Goal: Task Accomplishment & Management: Use online tool/utility

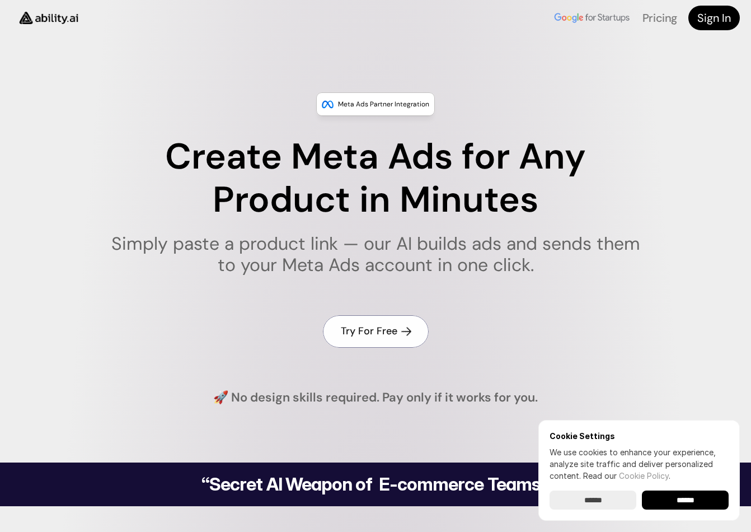
click at [406, 325] on icon at bounding box center [406, 331] width 13 height 13
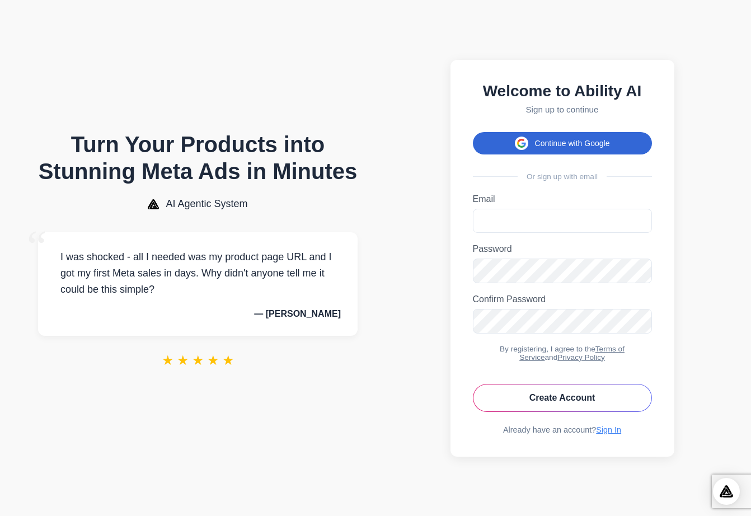
click at [511, 139] on button "Continue with Google" at bounding box center [562, 143] width 179 height 22
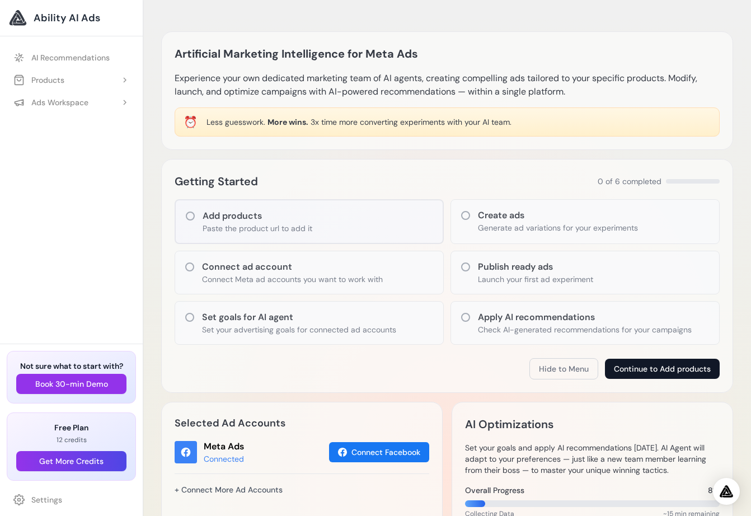
click at [626, 368] on button "Continue to Add products" at bounding box center [662, 369] width 115 height 20
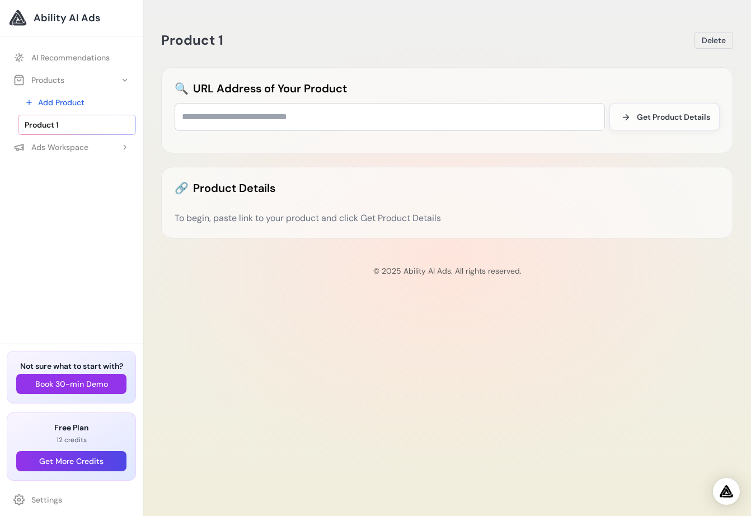
click at [93, 26] on link "Ability AI Ads" at bounding box center [71, 18] width 125 height 18
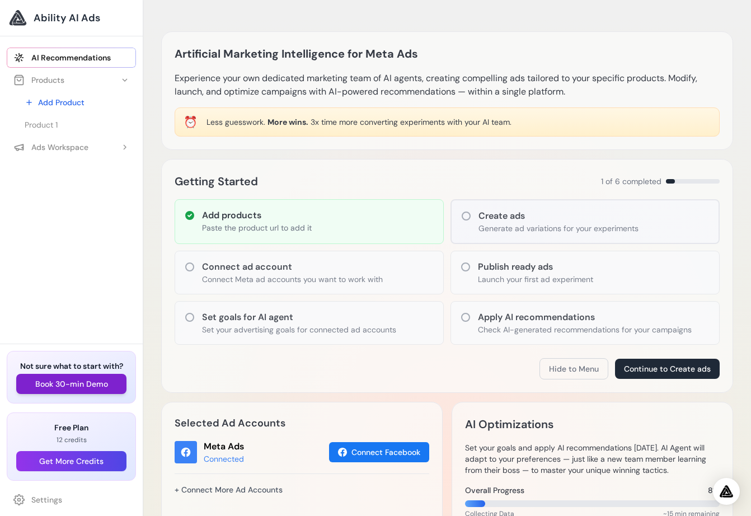
click at [114, 391] on button "Book 30-min Demo" at bounding box center [71, 384] width 110 height 20
click at [71, 18] on span "Ability AI Ads" at bounding box center [67, 18] width 67 height 16
